Goal: Task Accomplishment & Management: Use online tool/utility

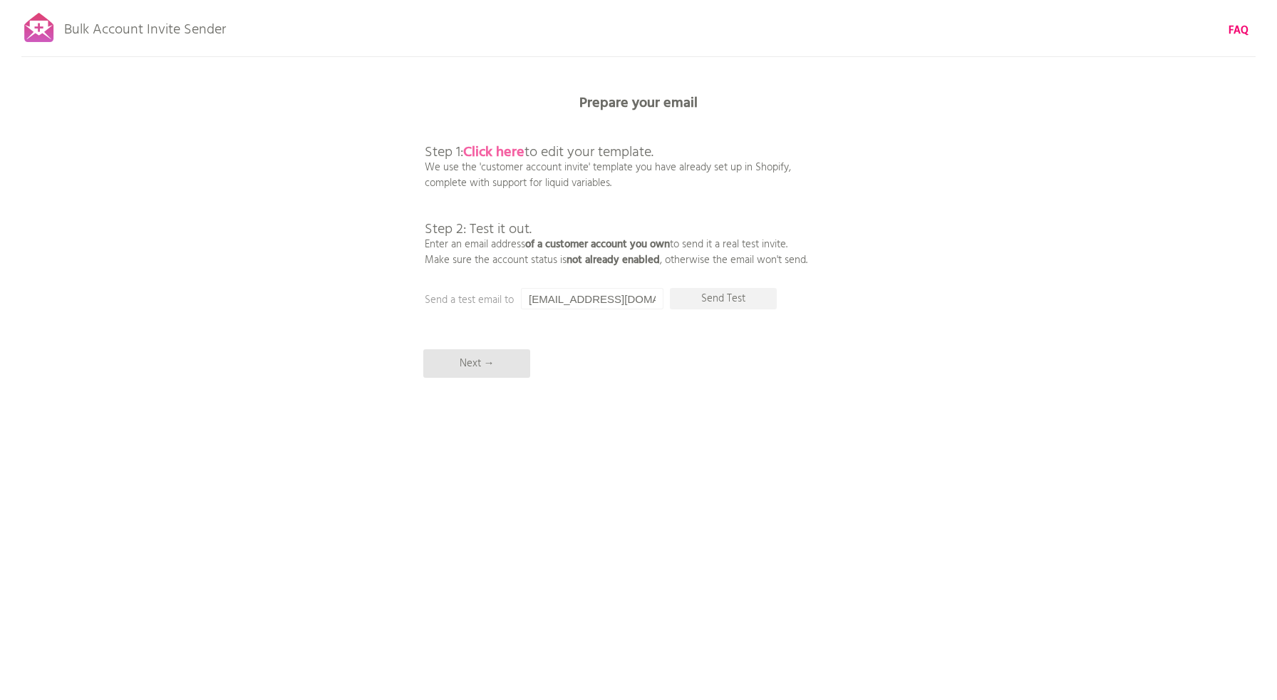
click at [499, 148] on b "Click here" at bounding box center [493, 152] width 61 height 23
click at [631, 222] on p "Step 1: Click here to edit your template. We use the 'customer account invite' …" at bounding box center [616, 191] width 383 height 154
click at [601, 304] on input "[EMAIL_ADDRESS][DOMAIN_NAME]" at bounding box center [592, 298] width 143 height 21
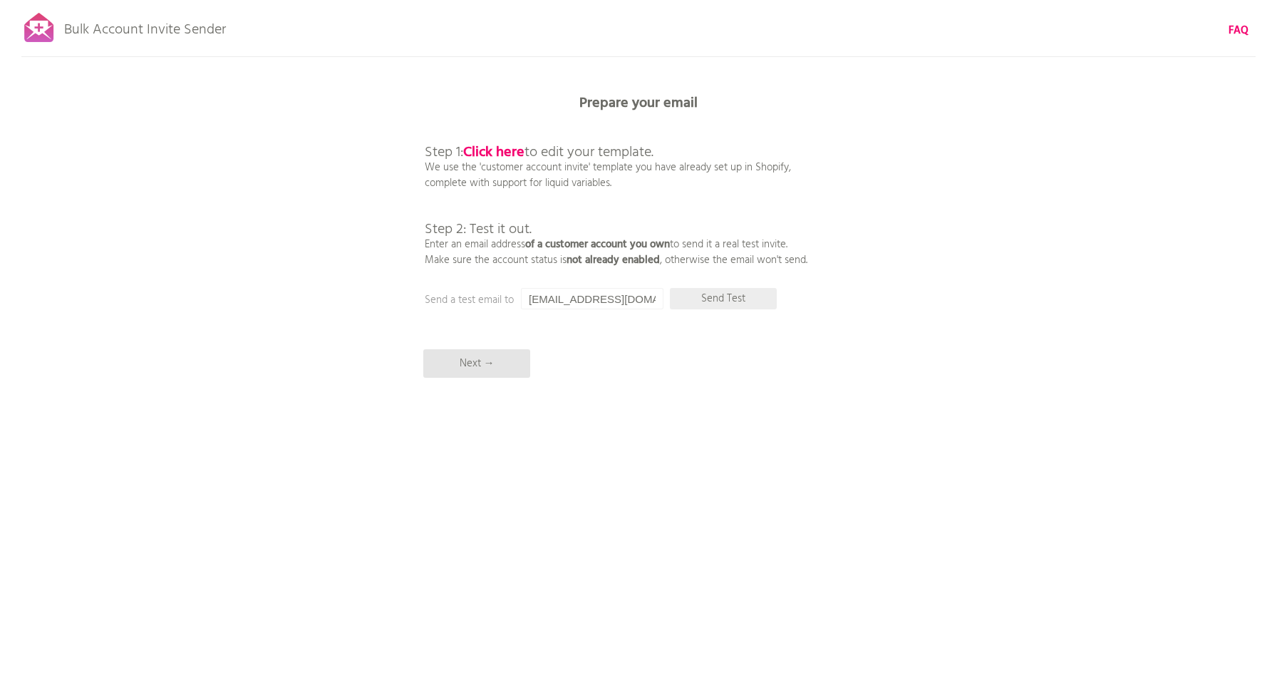
click at [708, 304] on p "Send Test" at bounding box center [723, 298] width 107 height 21
click at [600, 304] on input "[EMAIL_ADDRESS][DOMAIN_NAME]" at bounding box center [592, 298] width 143 height 21
click at [614, 299] on input "[EMAIL_ADDRESS][DOMAIN_NAME]" at bounding box center [592, 298] width 143 height 21
click at [633, 300] on input "[EMAIL_ADDRESS][DOMAIN_NAME]" at bounding box center [592, 298] width 143 height 21
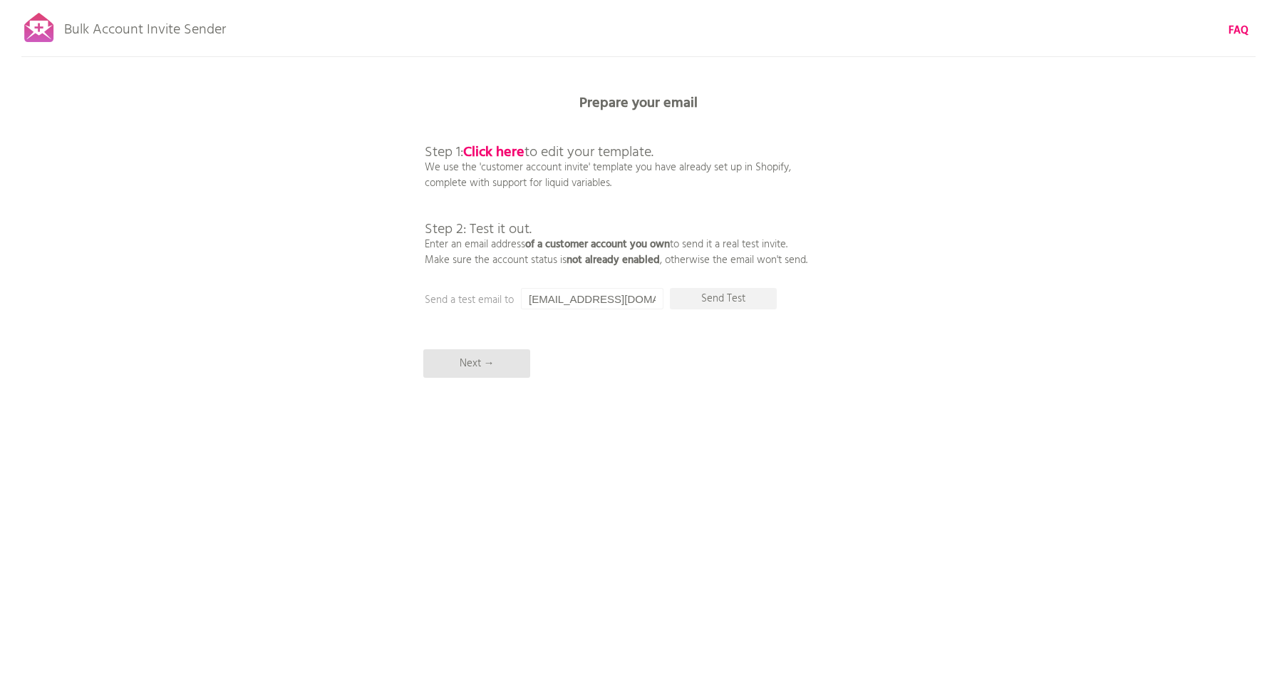
click at [633, 300] on input "[EMAIL_ADDRESS][DOMAIN_NAME]" at bounding box center [592, 298] width 143 height 21
click at [611, 305] on input "[EMAIL_ADDRESS][DOMAIN_NAME]" at bounding box center [592, 298] width 143 height 21
drag, startPoint x: 654, startPoint y: 301, endPoint x: 530, endPoint y: 291, distance: 124.4
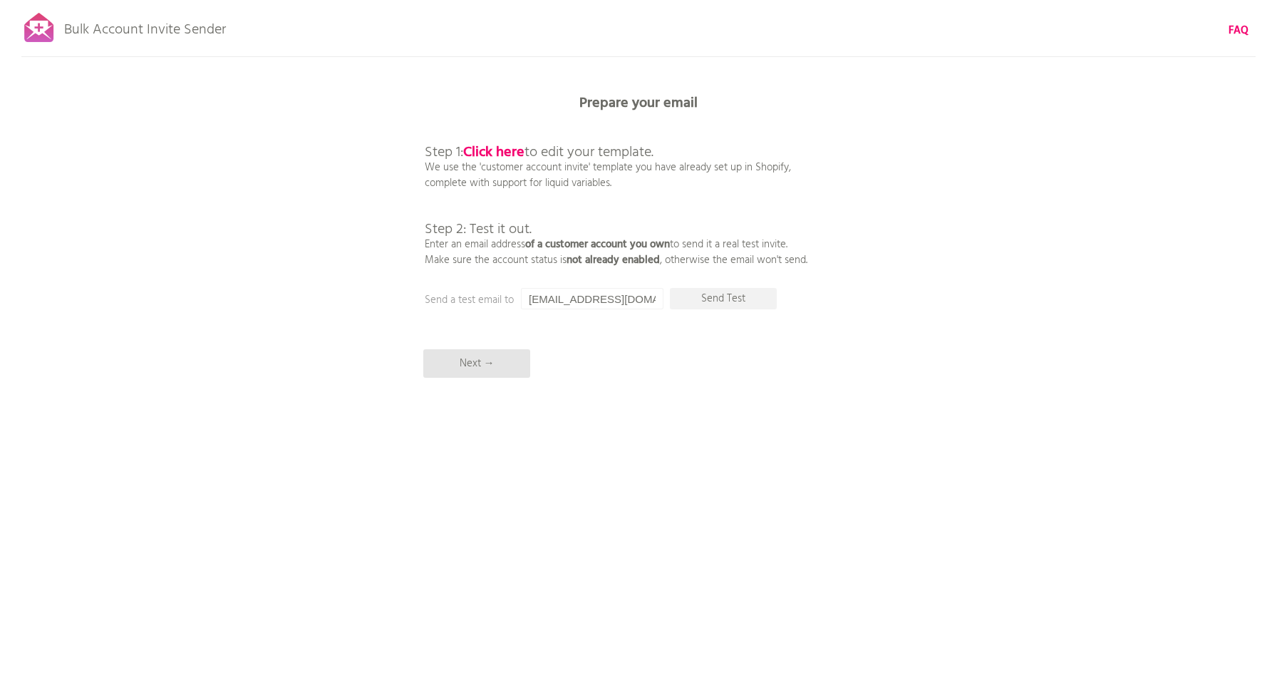
click at [530, 291] on input "[EMAIL_ADDRESS][DOMAIN_NAME]" at bounding box center [592, 298] width 143 height 21
click at [574, 296] on input "[EMAIL_ADDRESS][DOMAIN_NAME]" at bounding box center [592, 298] width 143 height 21
drag, startPoint x: 588, startPoint y: 298, endPoint x: 770, endPoint y: 321, distance: 183.8
click at [770, 321] on div "Bulk Account Invite Sender FAQ Synced all customers! Pause sending (This can ta…" at bounding box center [638, 249] width 1277 height 499
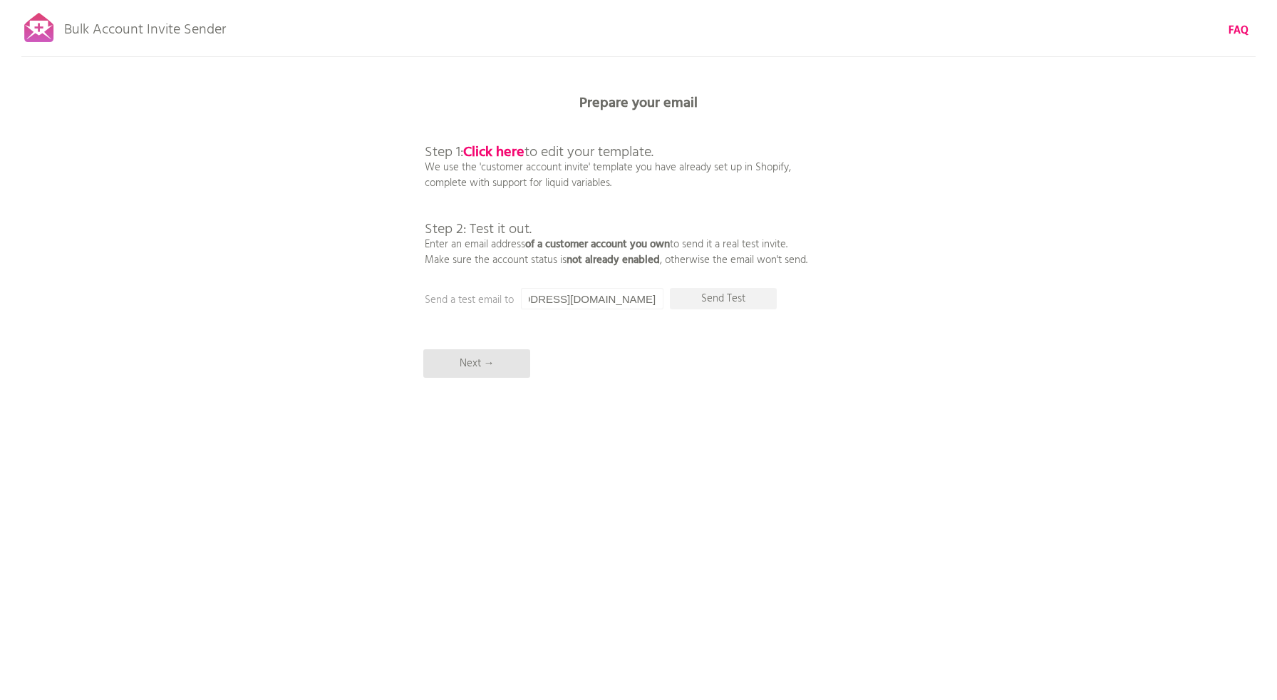
scroll to position [0, 0]
click at [550, 295] on input "[EMAIL_ADDRESS][DOMAIN_NAME]" at bounding box center [592, 298] width 143 height 21
paste input "edyken+testbooking4"
type input "[EMAIL_ADDRESS][DOMAIN_NAME]"
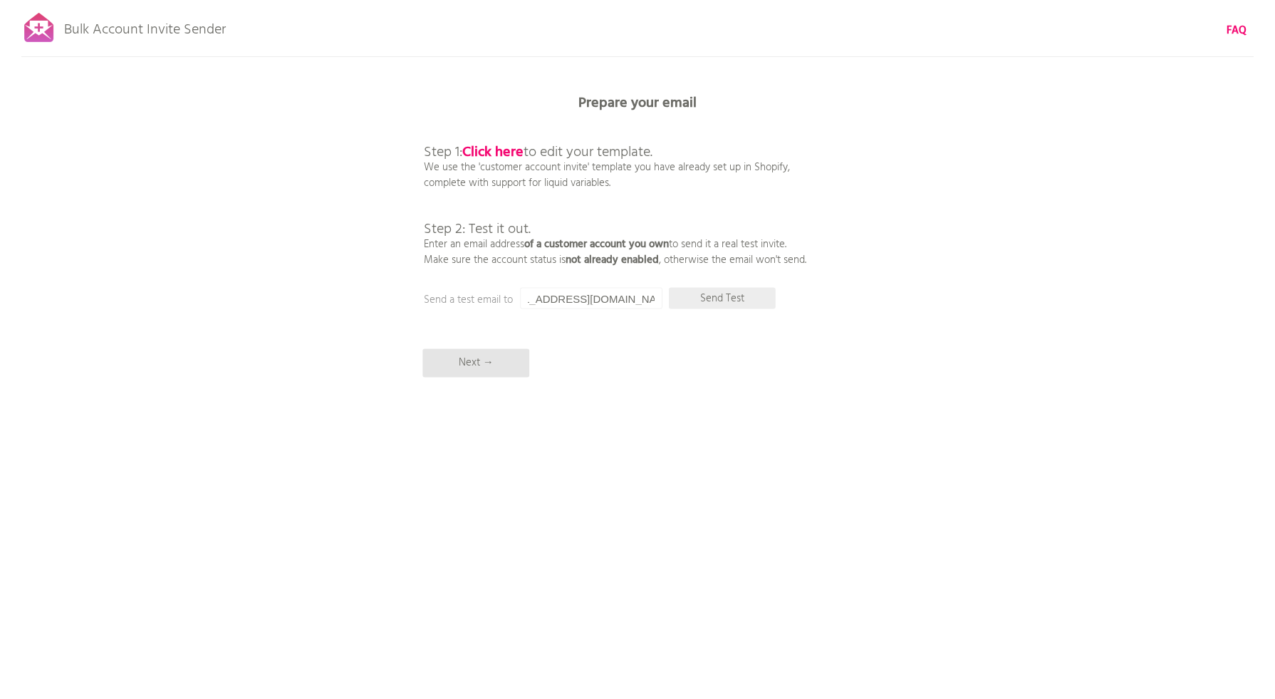
scroll to position [0, 0]
click at [730, 297] on p "Send Test" at bounding box center [723, 298] width 107 height 21
click at [585, 294] on input "[EMAIL_ADDRESS][DOMAIN_NAME]" at bounding box center [592, 298] width 143 height 21
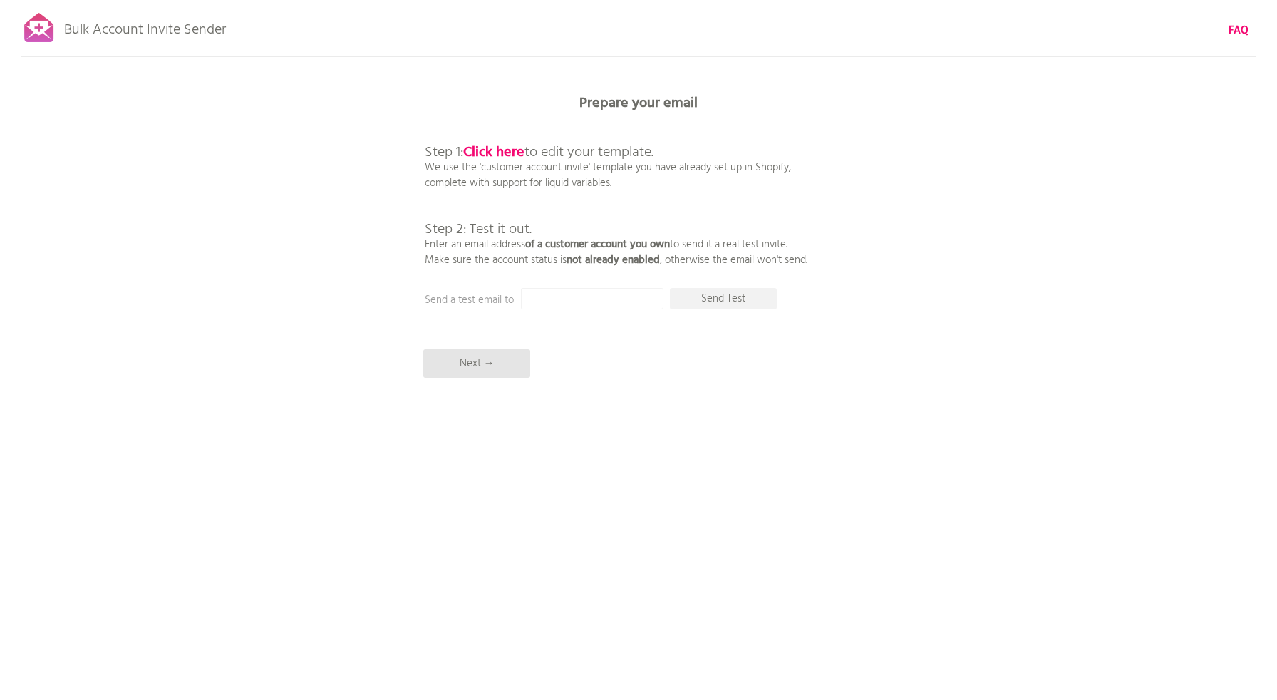
click at [616, 452] on div "Bulk Account Invite Sender FAQ Synced all customers! Pause sending (This can ta…" at bounding box center [638, 249] width 1277 height 499
click at [122, 113] on div "Bulk Account Invite Sender FAQ Synced all customers! Pause sending (This can ta…" at bounding box center [638, 249] width 1277 height 499
click at [582, 373] on div "Bulk Account Invite Sender FAQ Synced all customers! Pause sending (This can ta…" at bounding box center [638, 249] width 1277 height 499
click at [487, 365] on p "Next →" at bounding box center [476, 363] width 107 height 29
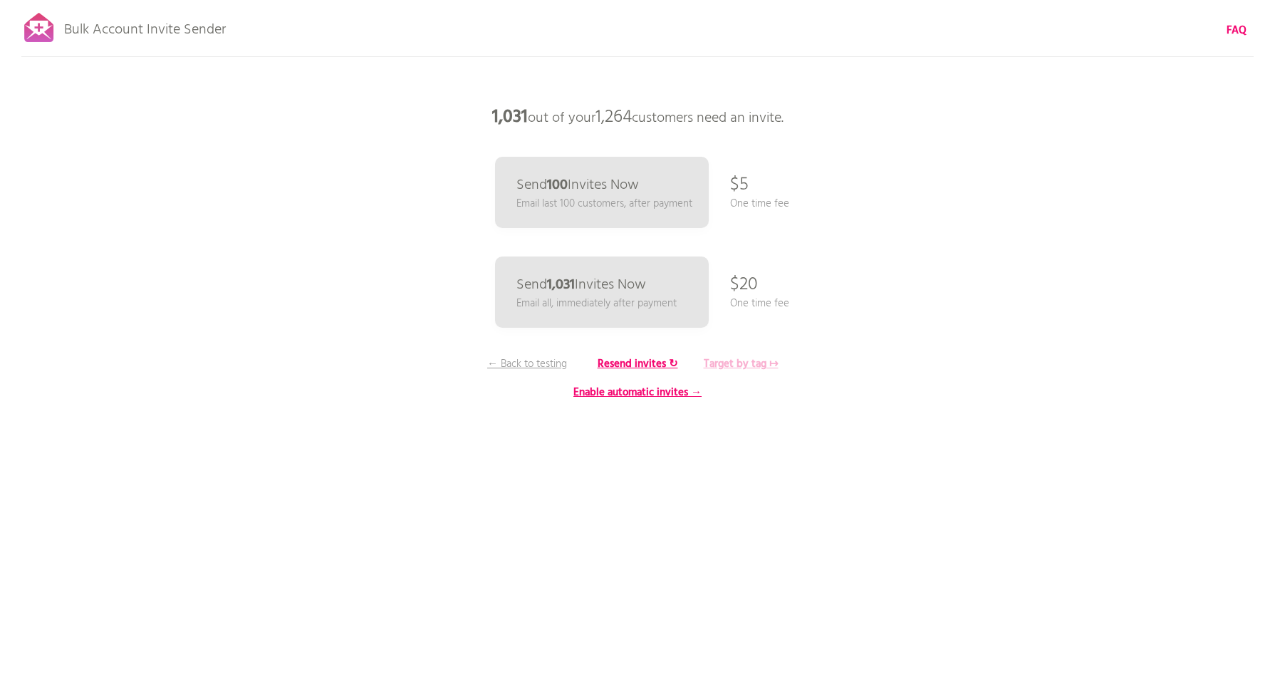
click at [722, 360] on b "Target by tag ↦" at bounding box center [741, 364] width 75 height 17
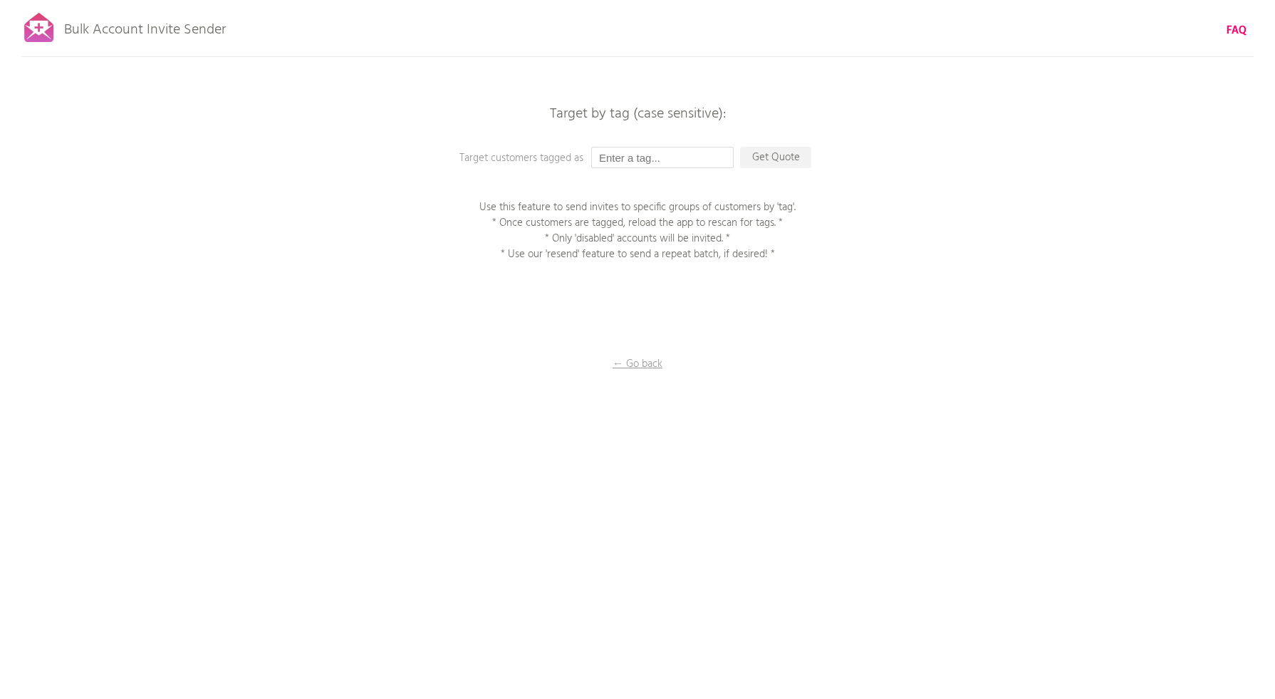
click at [670, 160] on input "text" at bounding box center [662, 157] width 143 height 21
type input "u"
click at [892, 151] on div "Bulk Account Invite Sender FAQ Synced all customers! Pause sending (This can ta…" at bounding box center [637, 249] width 1275 height 499
drag, startPoint x: 708, startPoint y: 224, endPoint x: 521, endPoint y: 105, distance: 221.4
click at [521, 105] on div "Bulk Account Invite Sender FAQ Synced all customers! Pause sending (This can ta…" at bounding box center [637, 249] width 1275 height 499
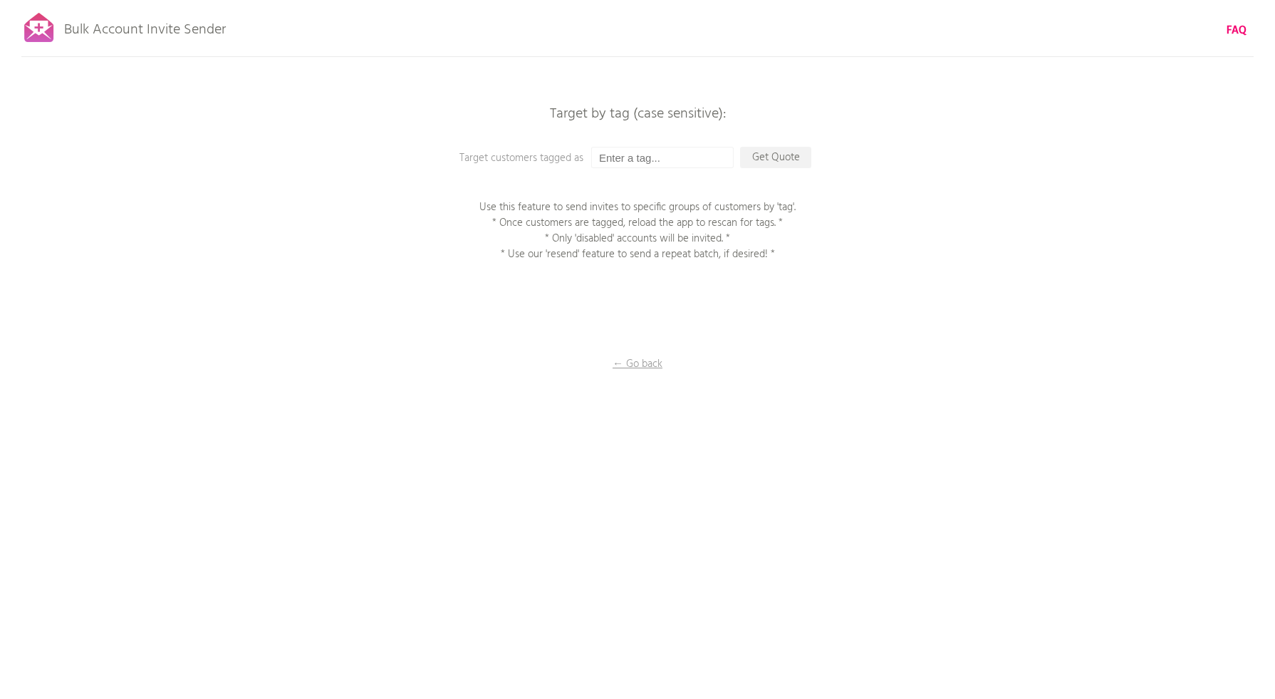
click at [811, 247] on p "Use this feature to send invites to specific groups of customers by 'tag'. * On…" at bounding box center [638, 231] width 356 height 63
drag, startPoint x: 809, startPoint y: 247, endPoint x: 66, endPoint y: 28, distance: 774.0
click at [66, 28] on div "Bulk Account Invite Sender FAQ Synced all customers! Pause sending (This can ta…" at bounding box center [637, 249] width 1275 height 499
copy div "Lore Ipsumdo Sitame Consec ADI Elitse doe temporinc! Utlab etdolor (Magn ali en…"
